Goal: Information Seeking & Learning: Find specific fact

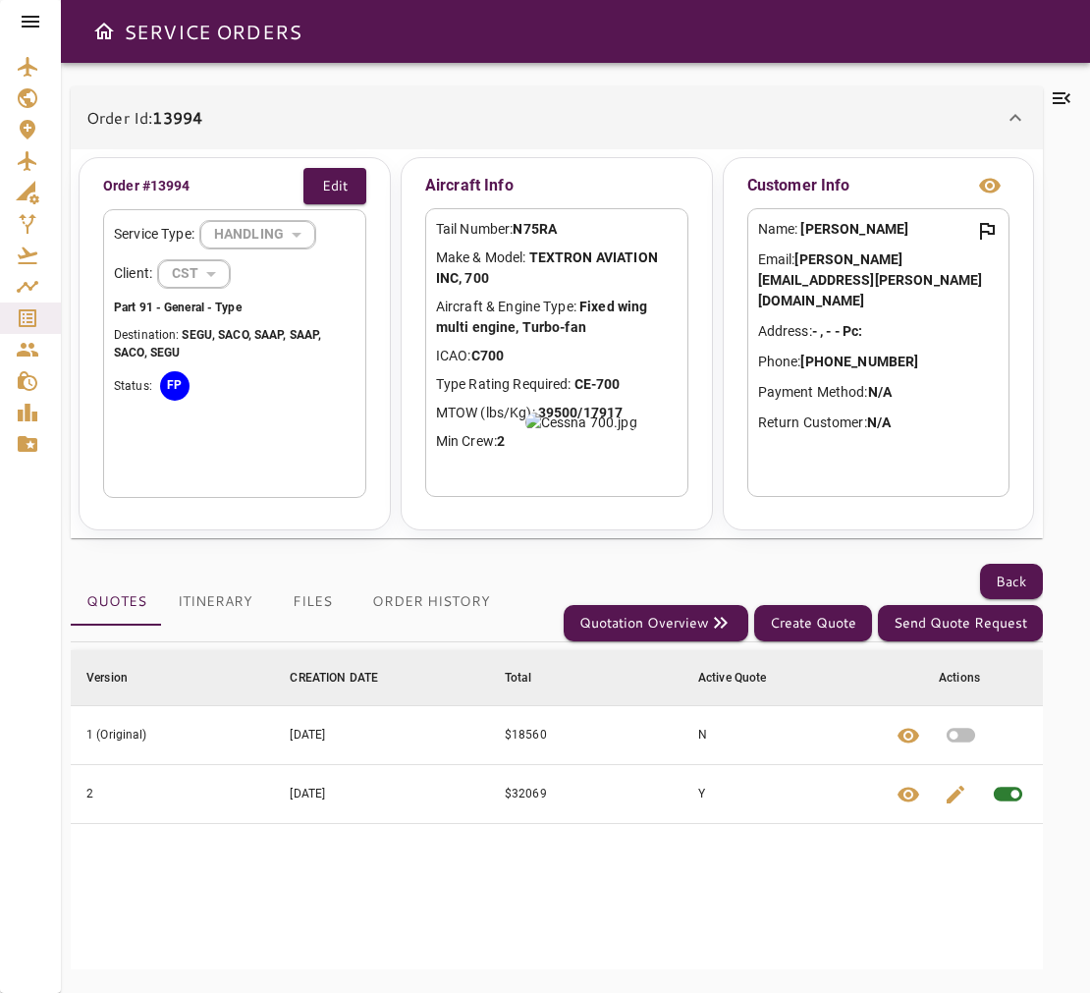
click at [29, 18] on icon at bounding box center [31, 22] width 24 height 24
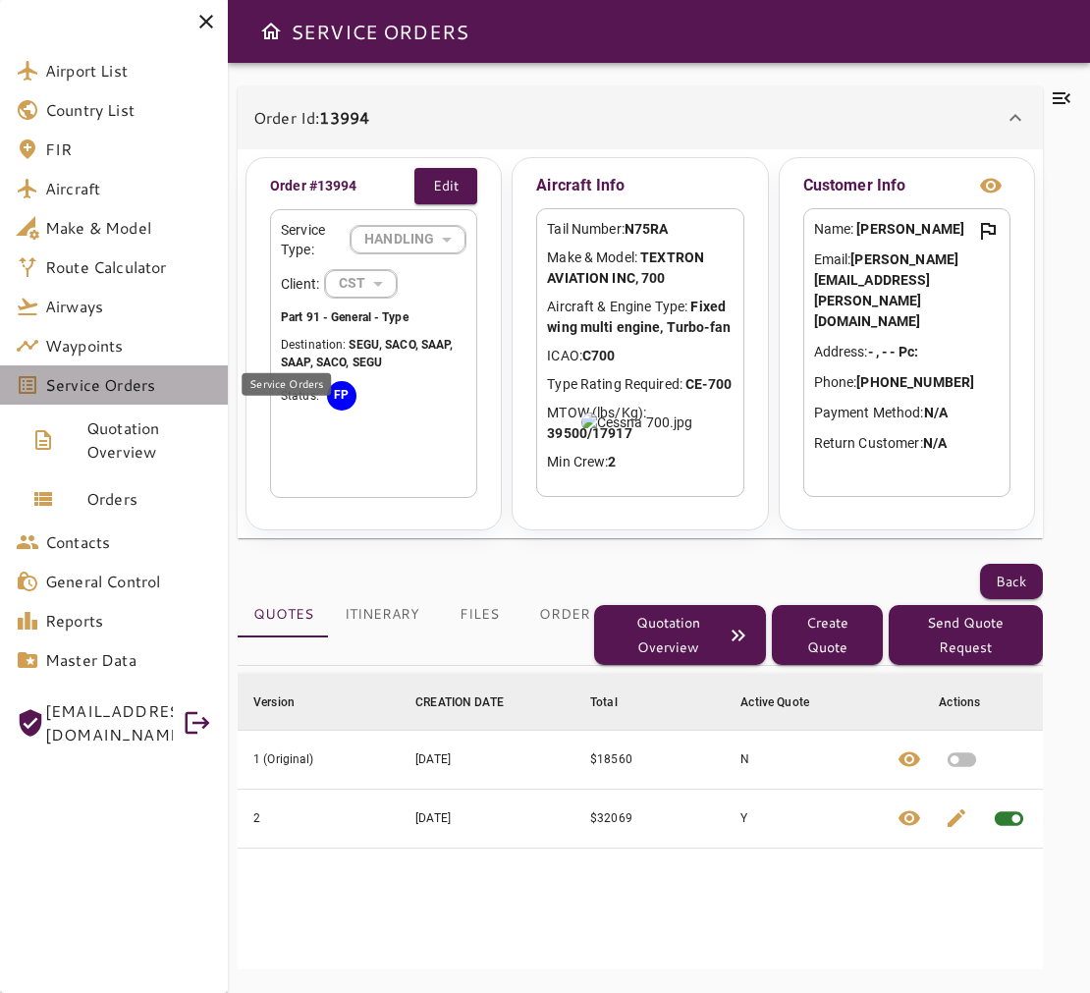
click at [153, 390] on span "Service Orders" at bounding box center [128, 385] width 167 height 24
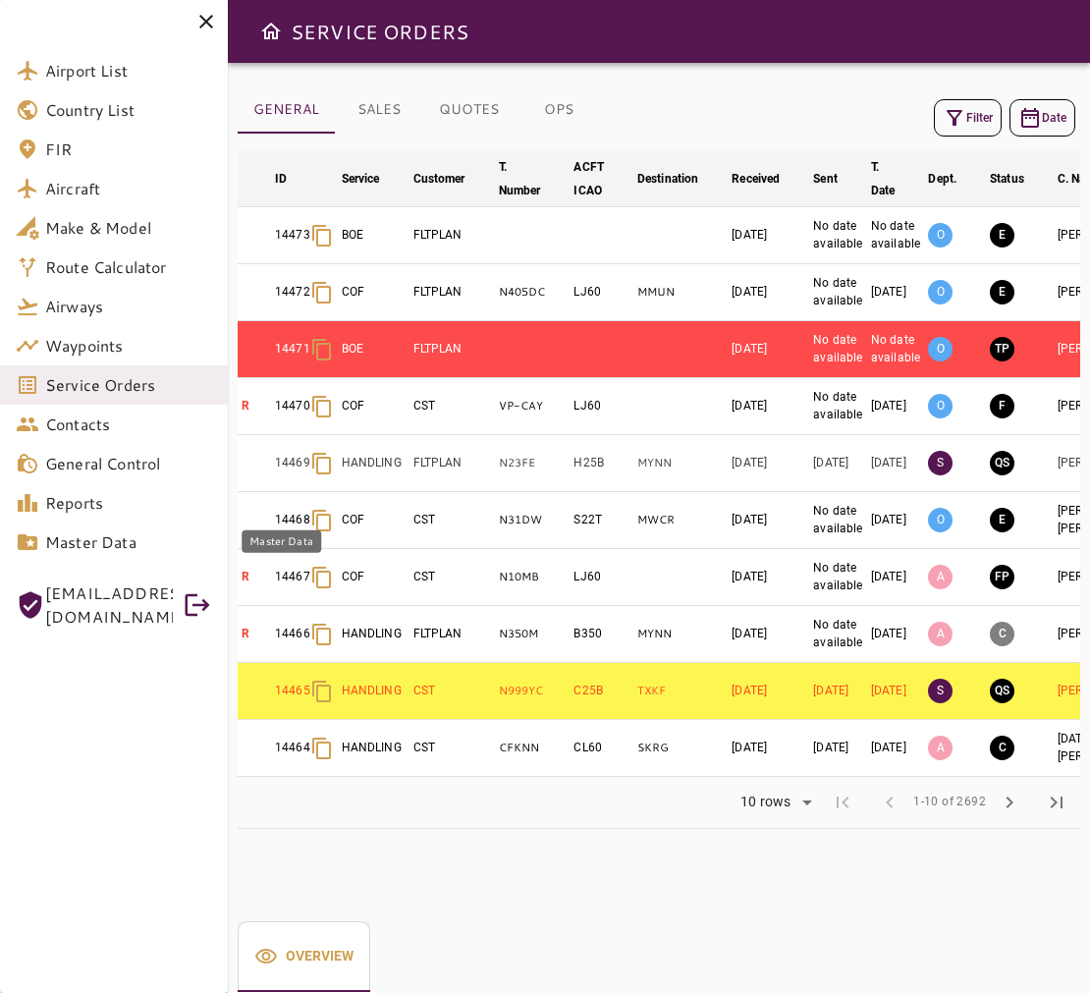
click at [125, 550] on span "Master Data" at bounding box center [128, 542] width 167 height 24
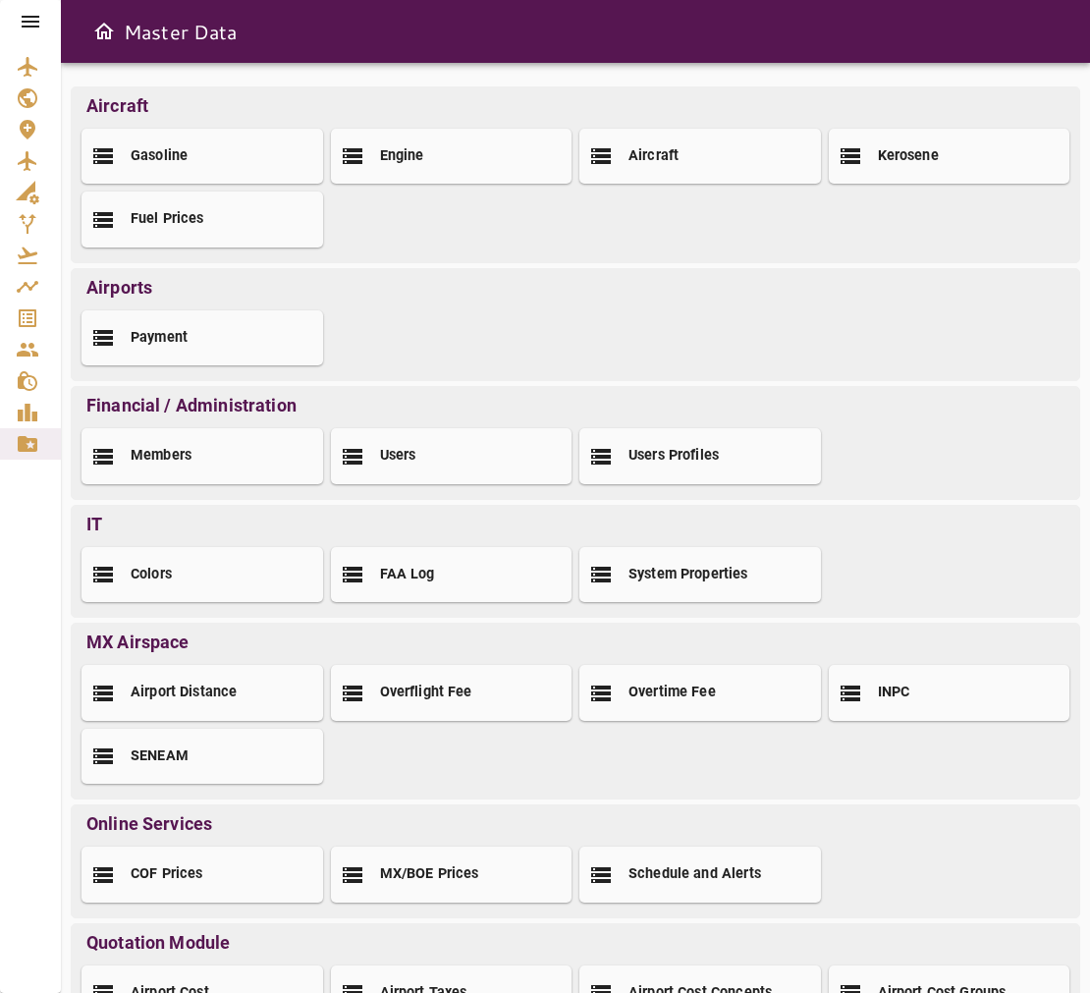
drag, startPoint x: 27, startPoint y: 21, endPoint x: 27, endPoint y: 40, distance: 19.6
click at [27, 20] on icon at bounding box center [31, 22] width 24 height 24
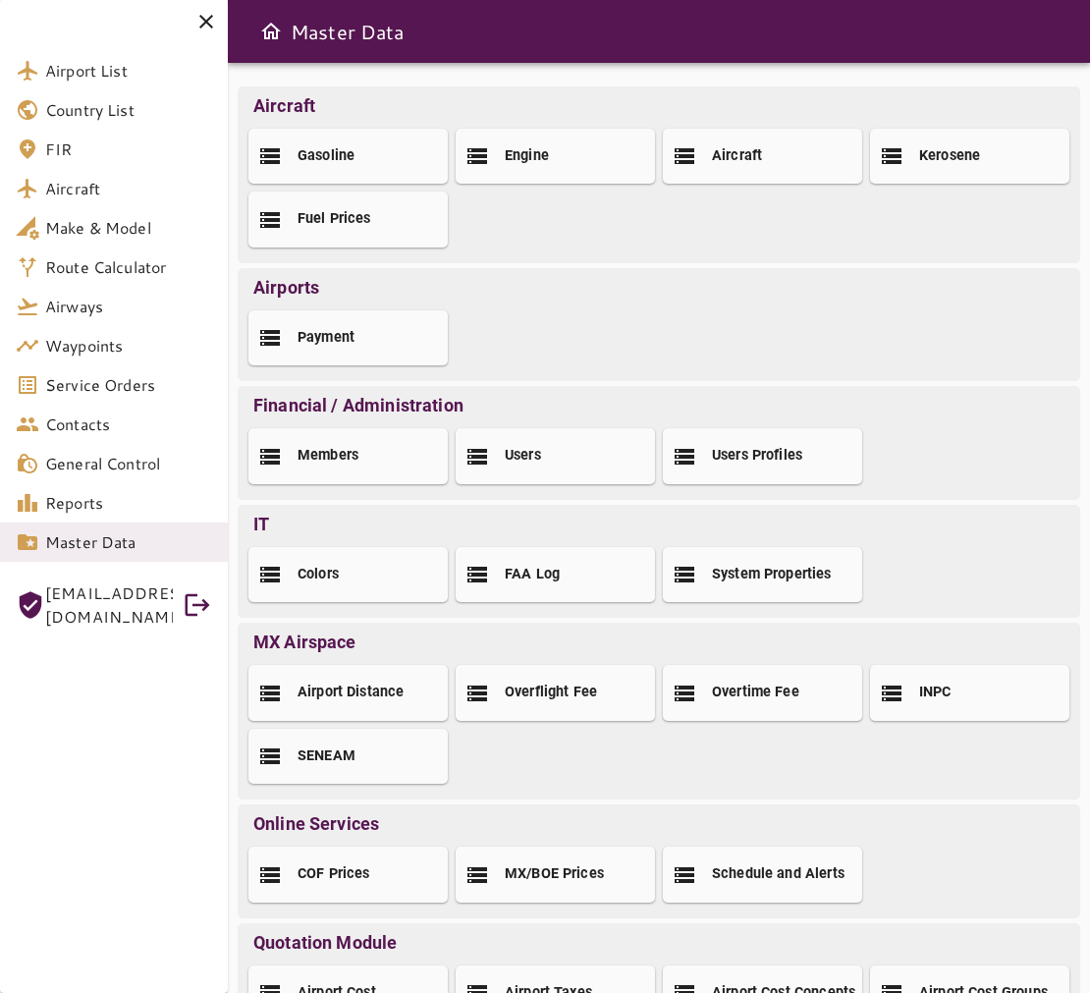
click at [634, 296] on p "Airports" at bounding box center [658, 287] width 831 height 27
click at [145, 71] on span "Airport List" at bounding box center [128, 71] width 167 height 24
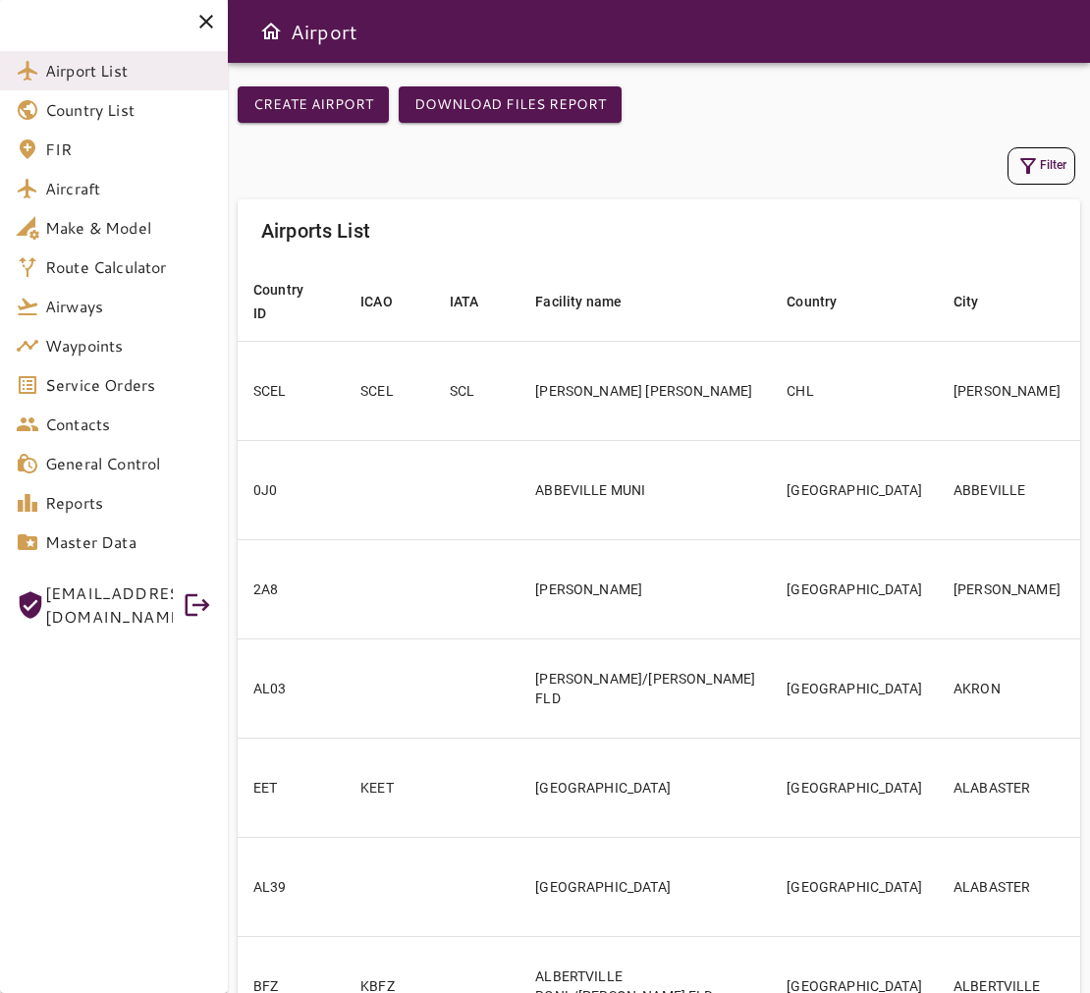
click at [1052, 152] on button "Filter" at bounding box center [1041, 165] width 68 height 37
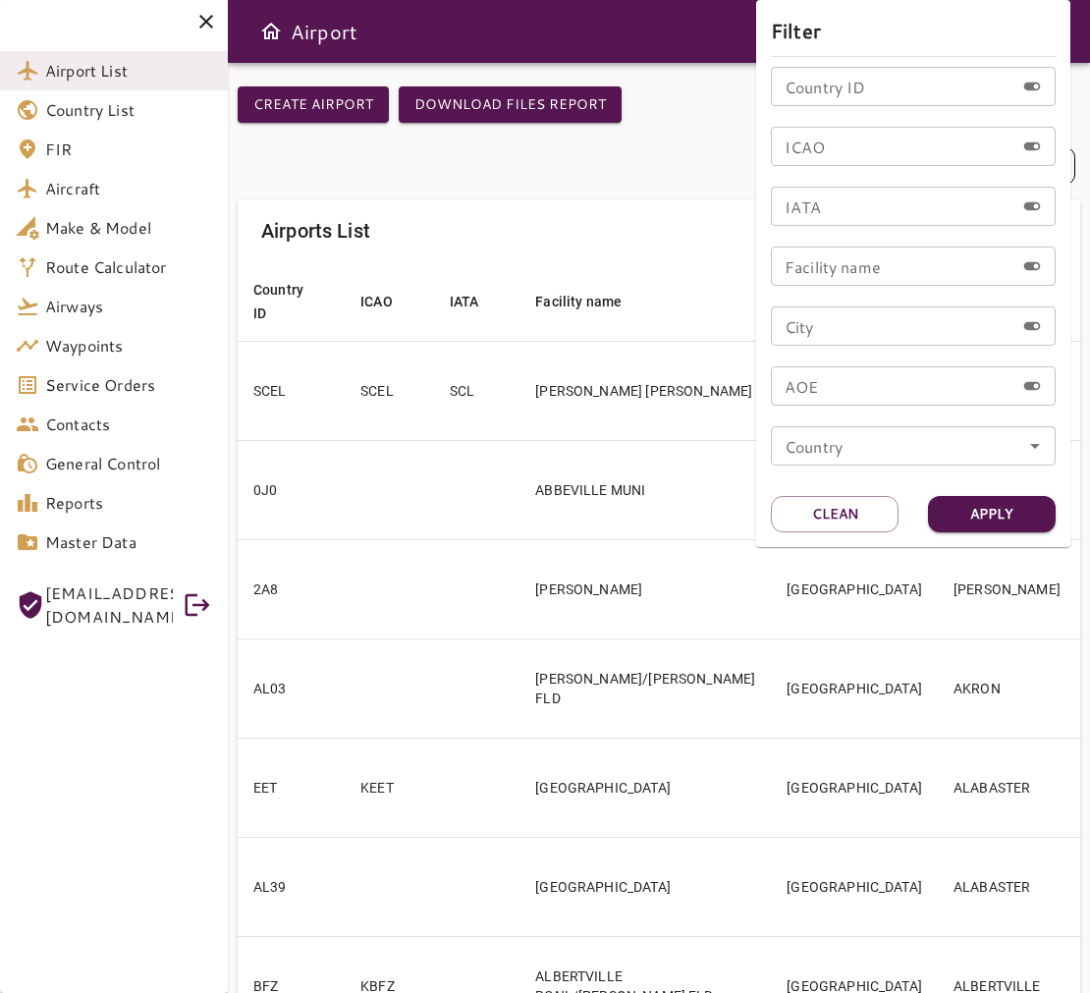
click at [884, 129] on input "ICAO" at bounding box center [892, 146] width 243 height 39
type input "****"
click at [997, 507] on button "Apply" at bounding box center [992, 514] width 128 height 36
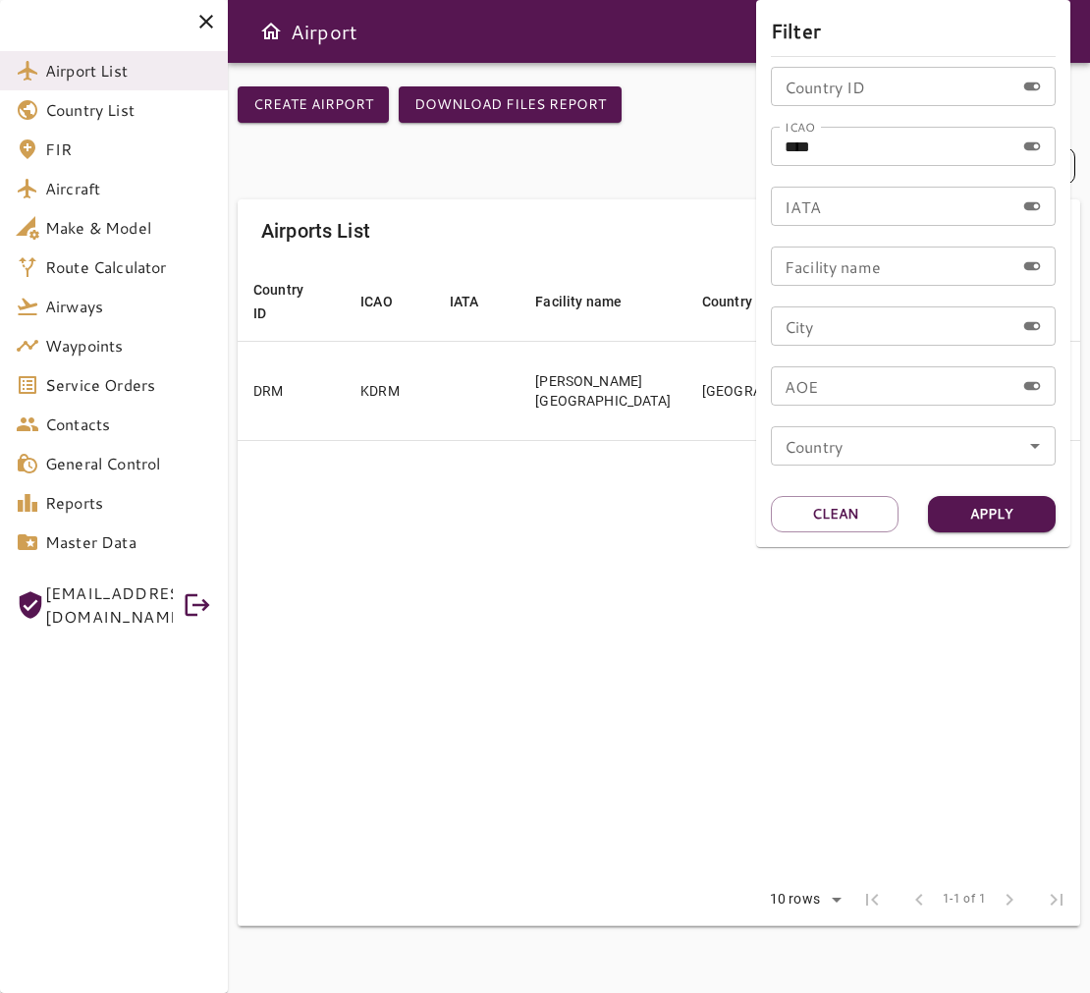
click at [634, 187] on div at bounding box center [545, 496] width 1090 height 993
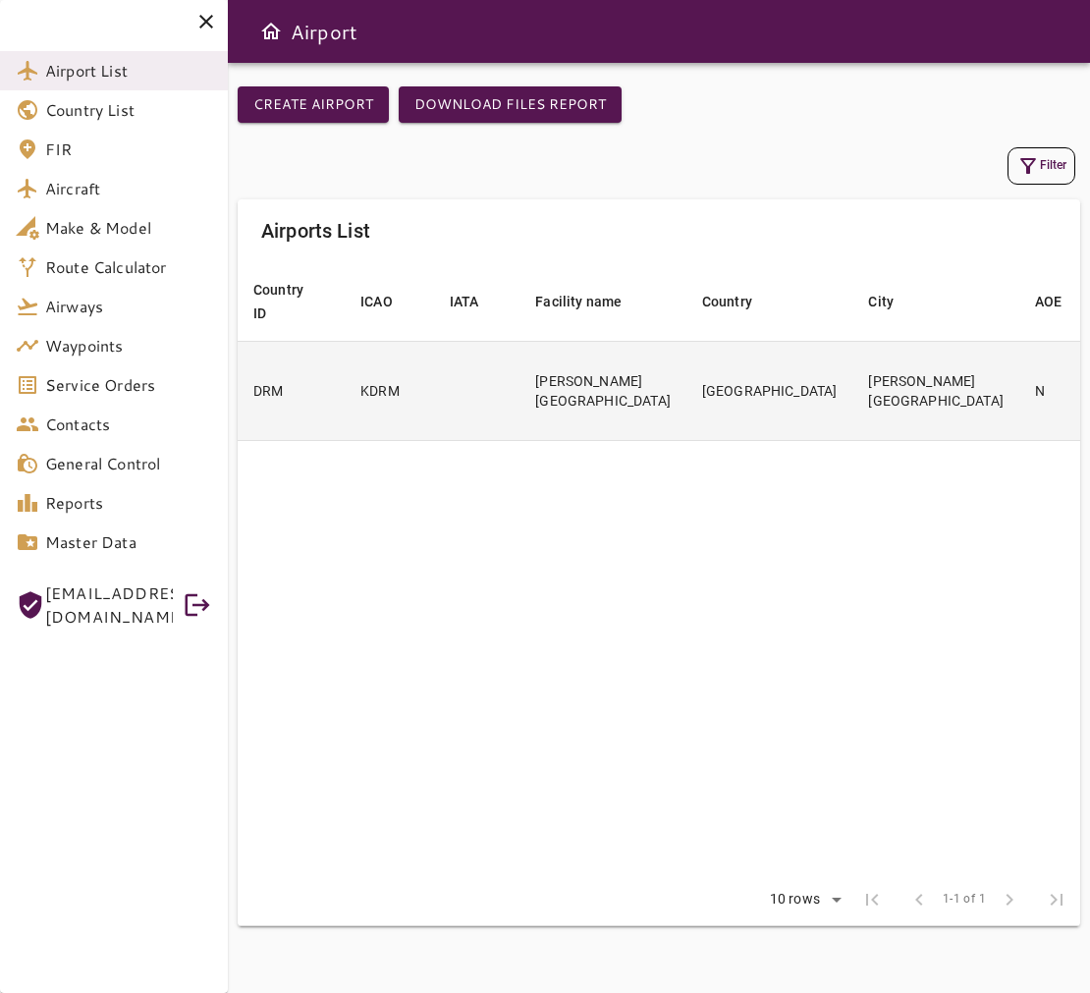
click at [732, 430] on td "[GEOGRAPHIC_DATA]" at bounding box center [769, 390] width 167 height 99
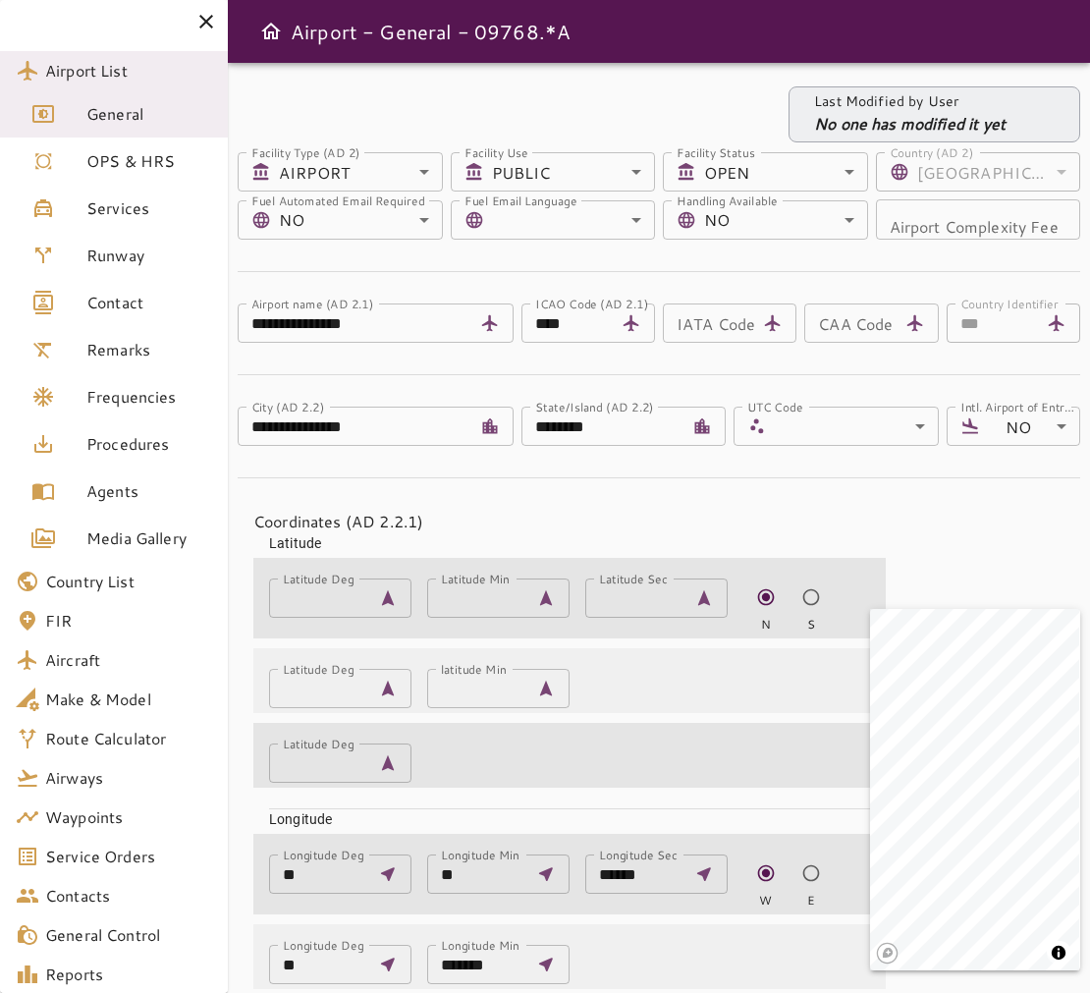
drag, startPoint x: 265, startPoint y: 29, endPoint x: 301, endPoint y: 75, distance: 58.0
click at [265, 31] on icon "Open drawer" at bounding box center [271, 31] width 20 height 17
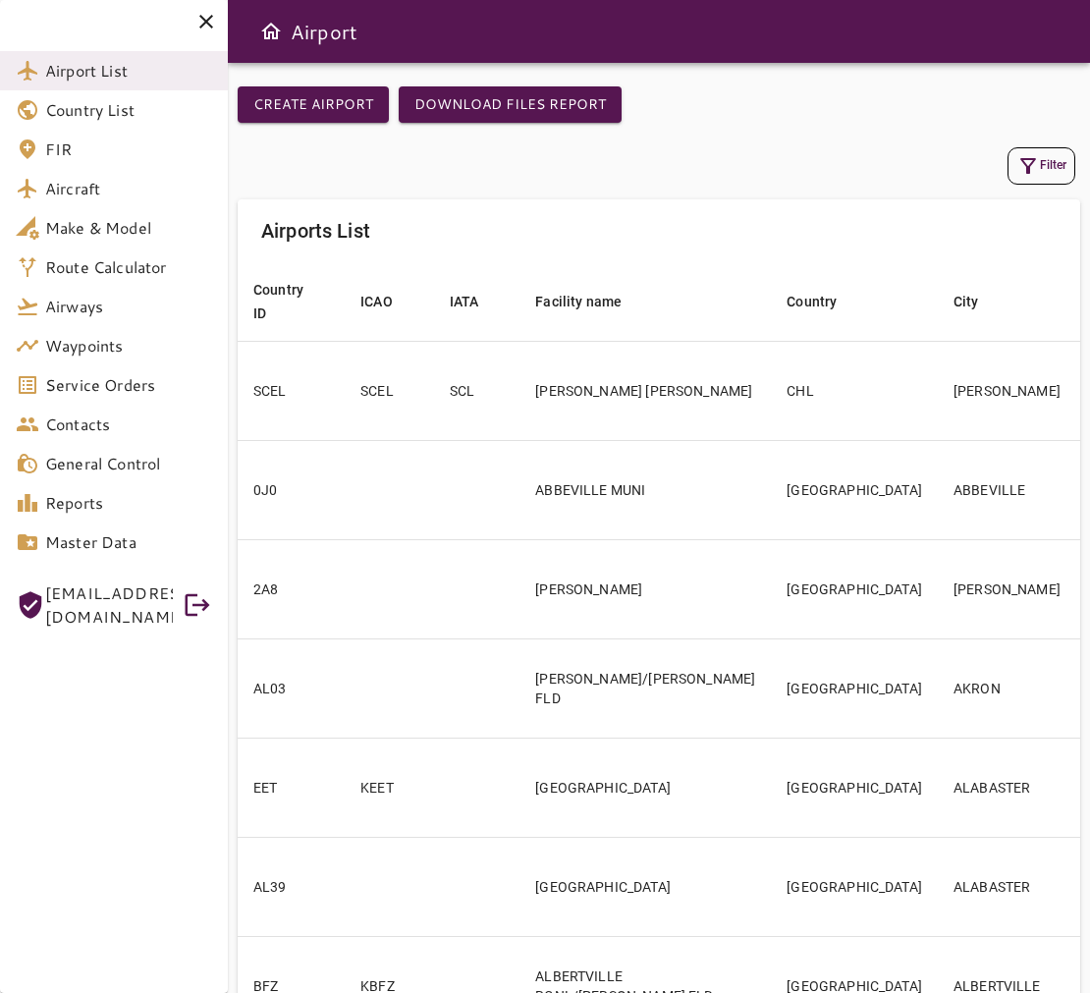
click at [1026, 172] on icon "button" at bounding box center [1028, 166] width 16 height 16
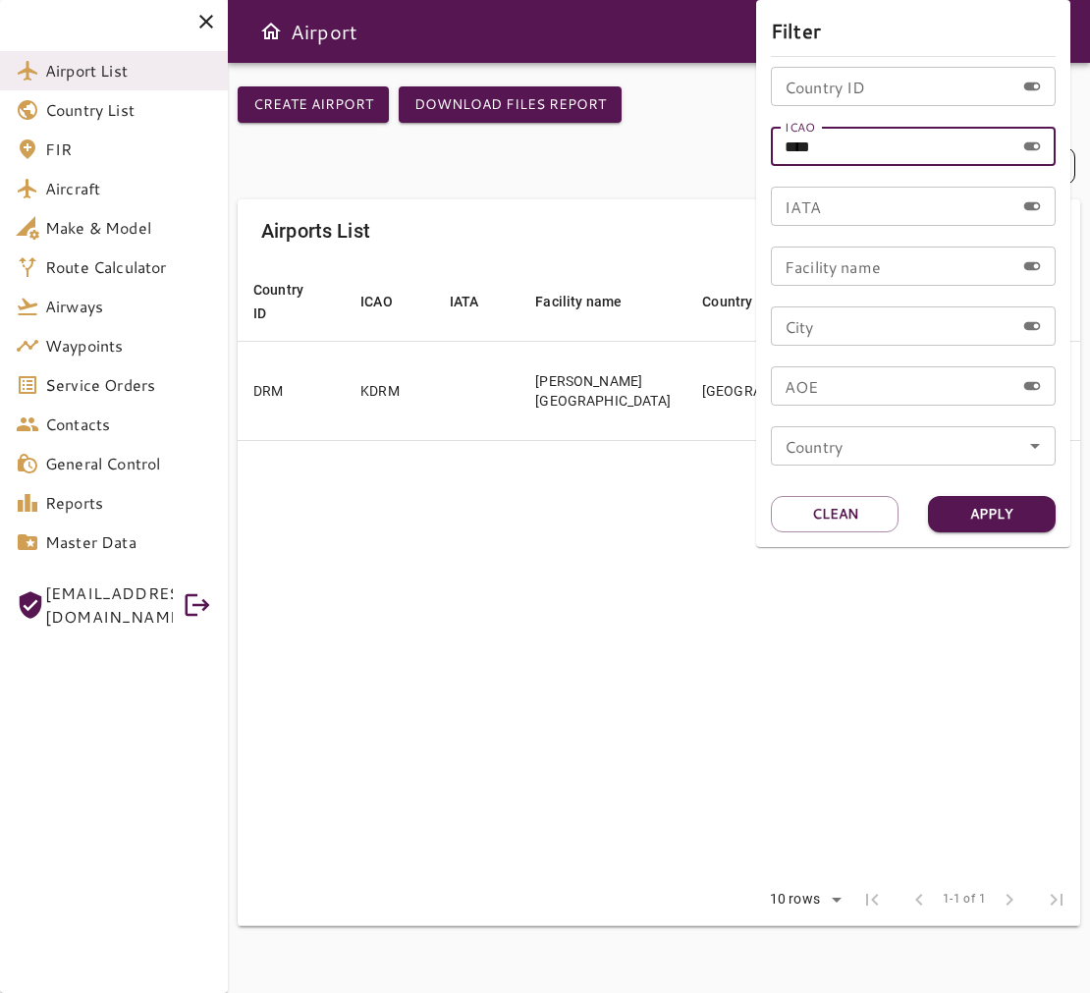
click at [878, 148] on input "****" at bounding box center [892, 146] width 243 height 39
type input "*"
type input "****"
click at [1035, 518] on button "Apply" at bounding box center [992, 514] width 128 height 36
click at [742, 664] on div at bounding box center [545, 496] width 1090 height 993
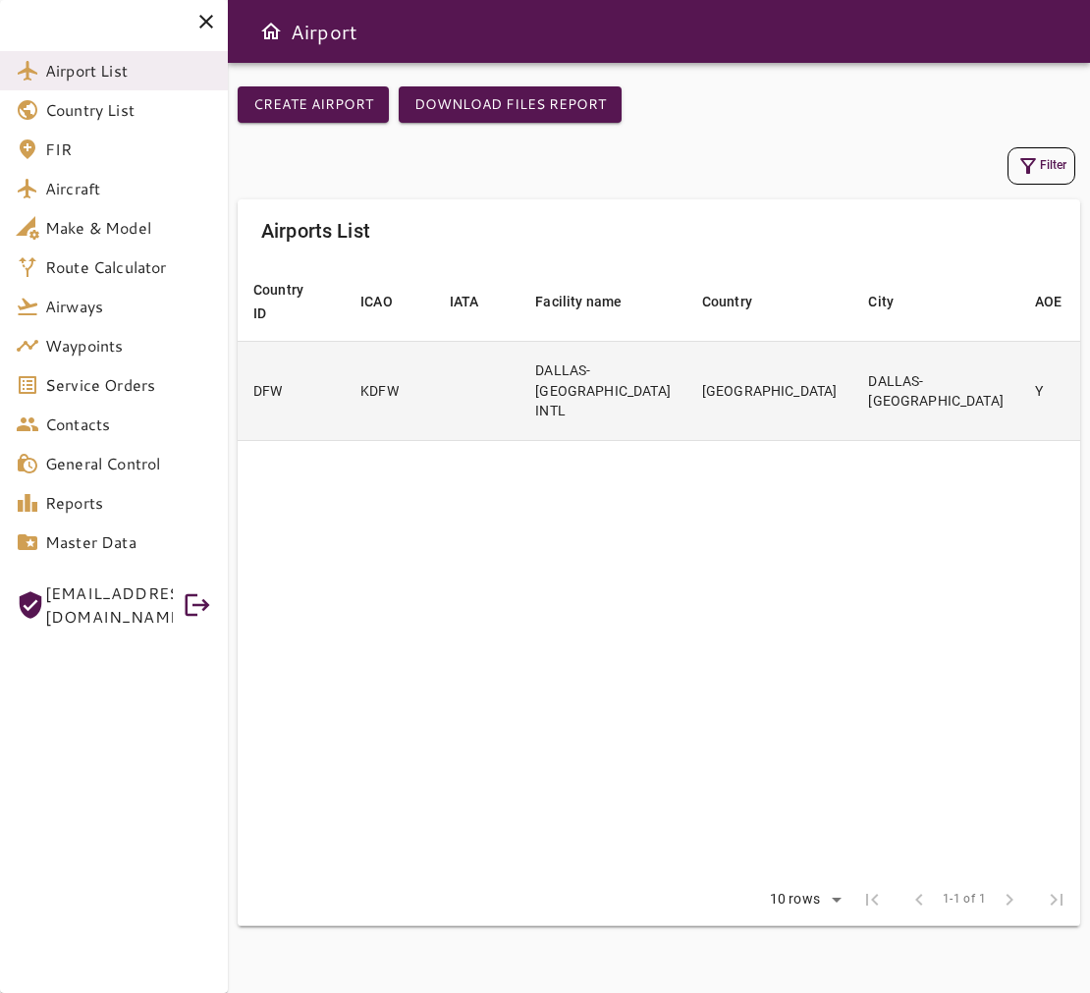
click at [686, 428] on td "[GEOGRAPHIC_DATA]" at bounding box center [769, 390] width 167 height 99
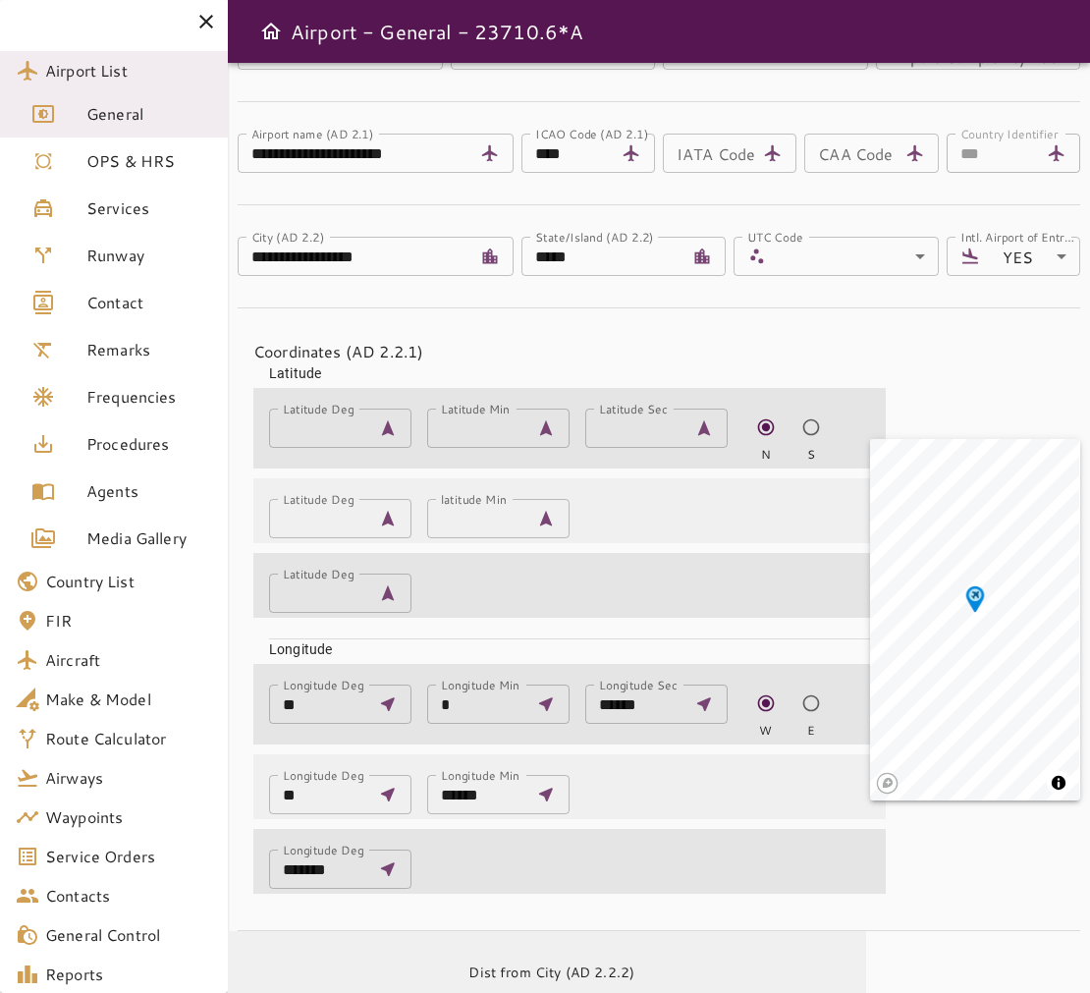
scroll to position [606, 0]
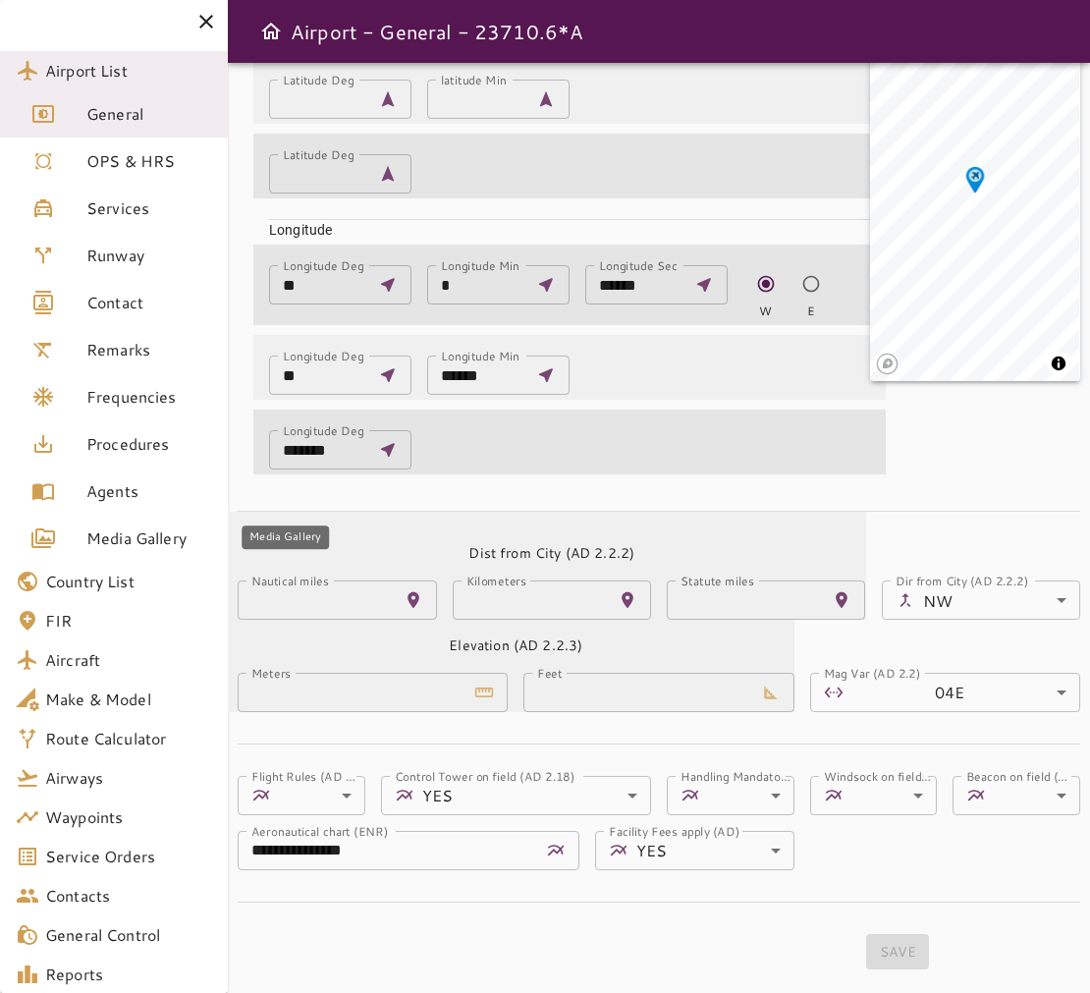
click at [150, 535] on span "Media Gallery" at bounding box center [149, 538] width 126 height 24
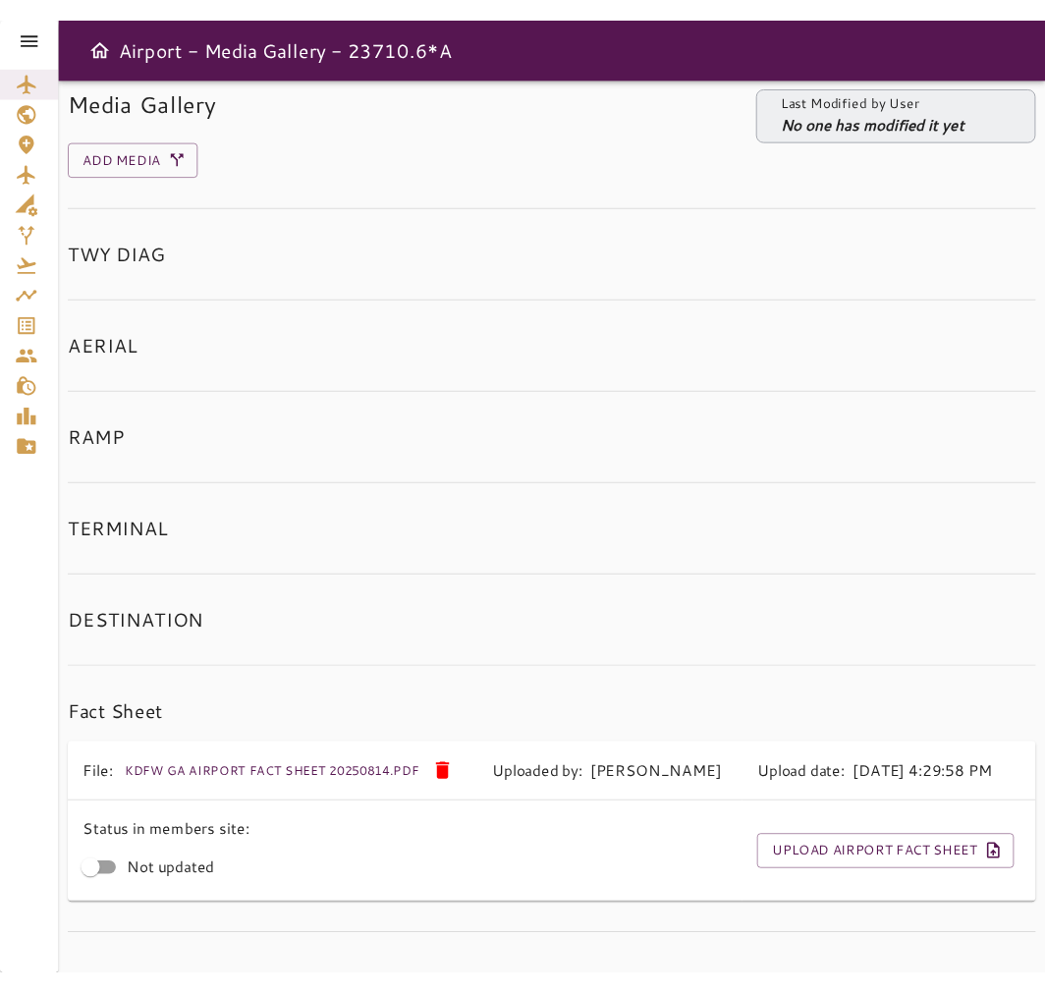
scroll to position [27, 0]
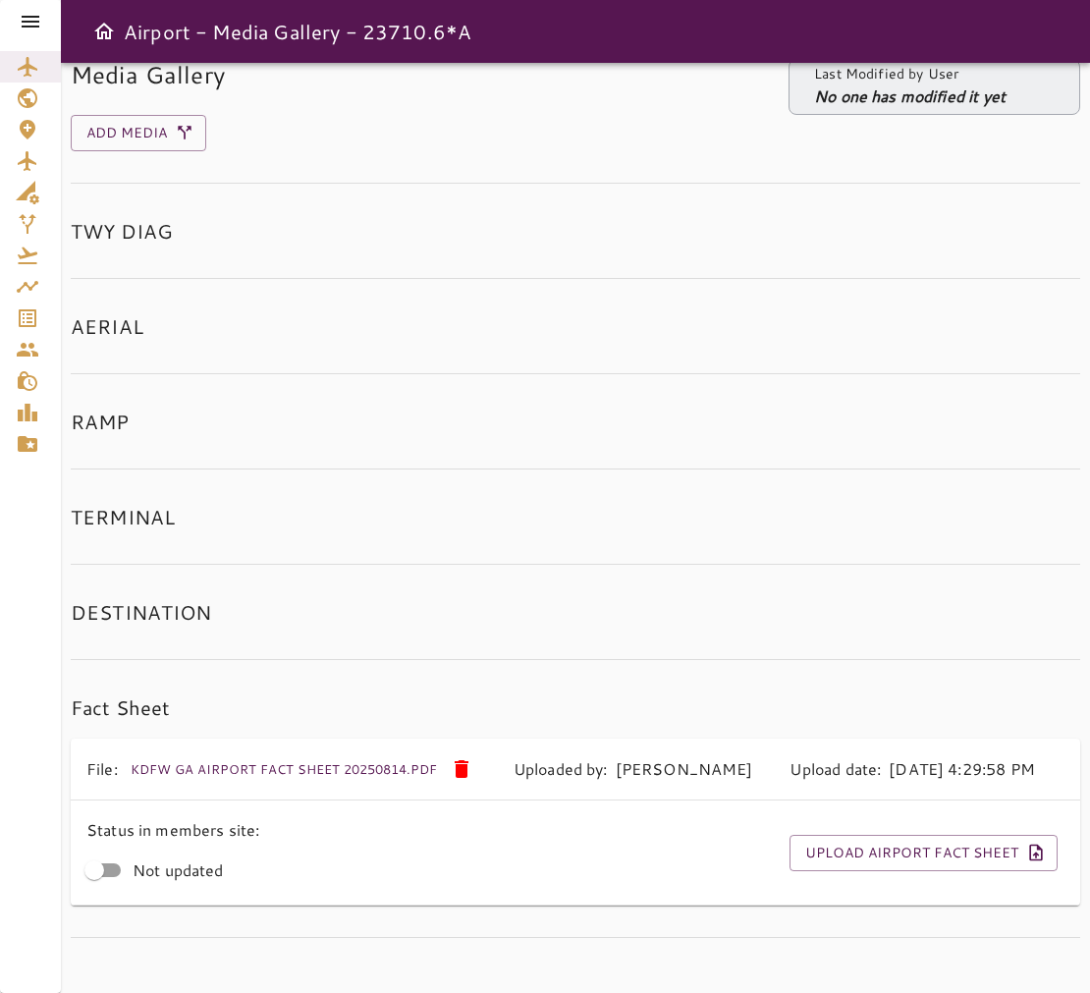
click at [366, 761] on button "KDFW GA Airport Fact Sheet 20250814.pdf" at bounding box center [284, 769] width 316 height 30
